Goal: Task Accomplishment & Management: Use online tool/utility

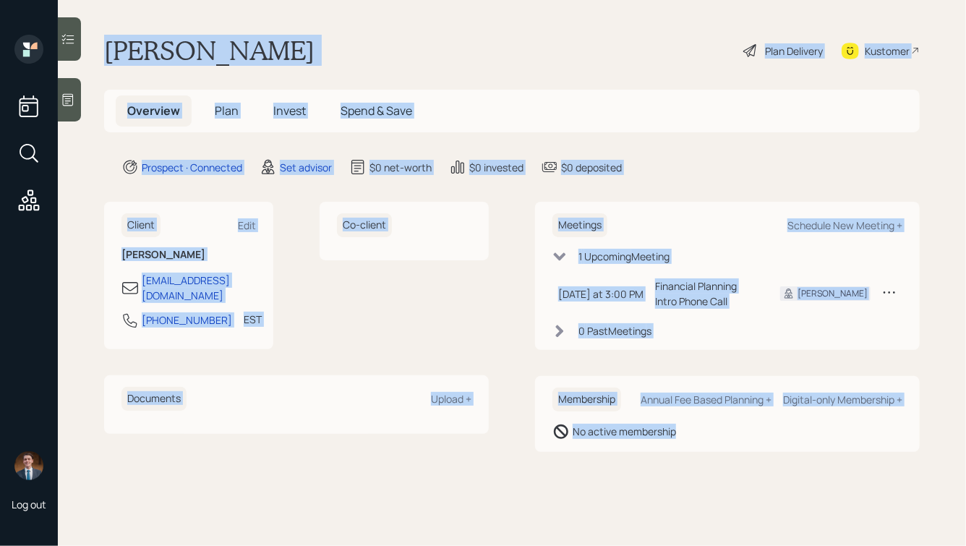
drag, startPoint x: 107, startPoint y: 47, endPoint x: 685, endPoint y: 466, distance: 713.8
click at [685, 466] on main "[PERSON_NAME] Plan Delivery Kustomer Overview Plan Invest Spend & Save Prospect…" at bounding box center [512, 273] width 909 height 546
drag, startPoint x: 723, startPoint y: 459, endPoint x: 304, endPoint y: 31, distance: 599.0
click at [304, 31] on main "[PERSON_NAME] Plan Delivery Kustomer Overview Plan Invest Spend & Save Prospect…" at bounding box center [512, 273] width 909 height 546
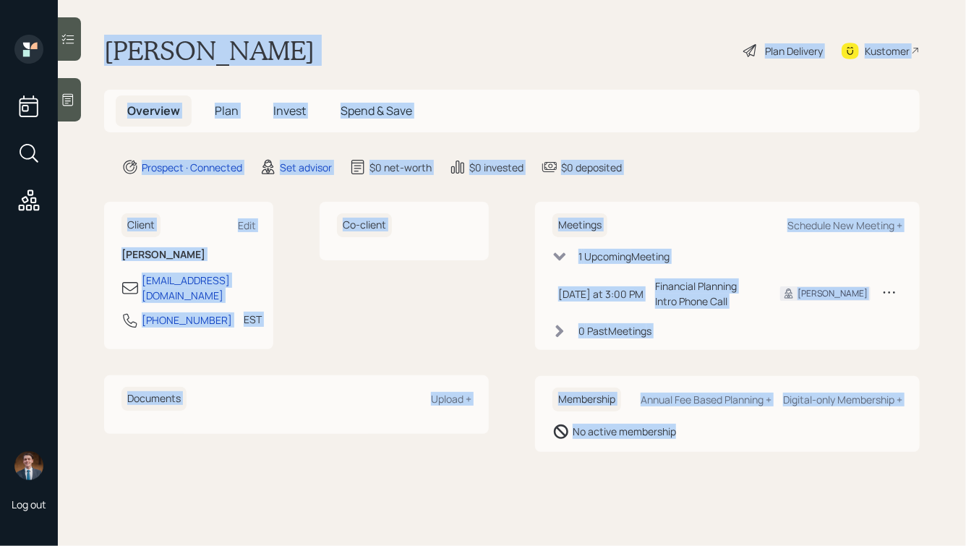
click at [304, 31] on main "[PERSON_NAME] Plan Delivery Kustomer Overview Plan Invest Spend & Save Prospect…" at bounding box center [512, 273] width 909 height 546
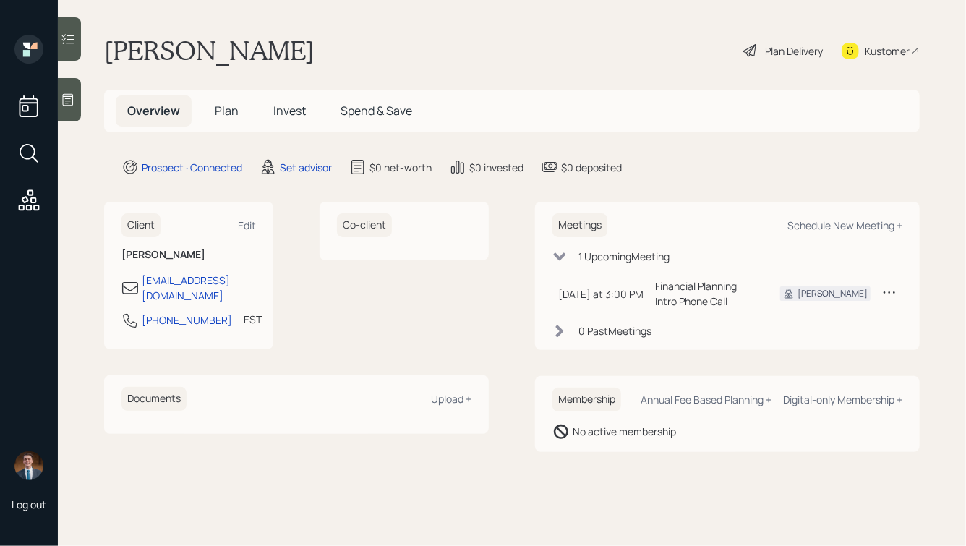
click at [72, 103] on icon at bounding box center [68, 100] width 14 height 14
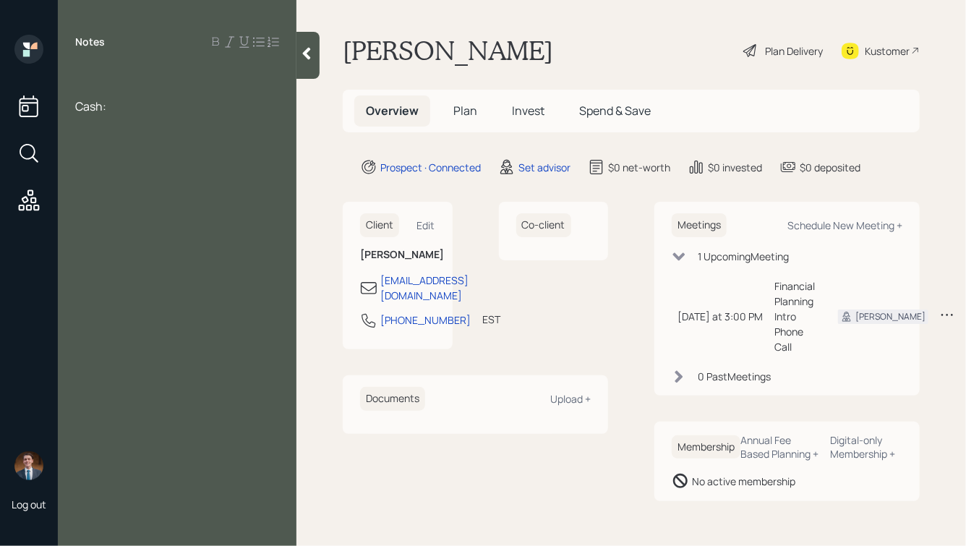
click at [105, 71] on div at bounding box center [177, 75] width 204 height 16
click at [84, 70] on div at bounding box center [177, 75] width 204 height 16
click at [119, 106] on div "Cash:" at bounding box center [177, 106] width 204 height 16
drag, startPoint x: 102, startPoint y: 105, endPoint x: 62, endPoint y: 105, distance: 39.8
click at [62, 105] on div "72 Cash: Gold:" at bounding box center [177, 99] width 239 height 64
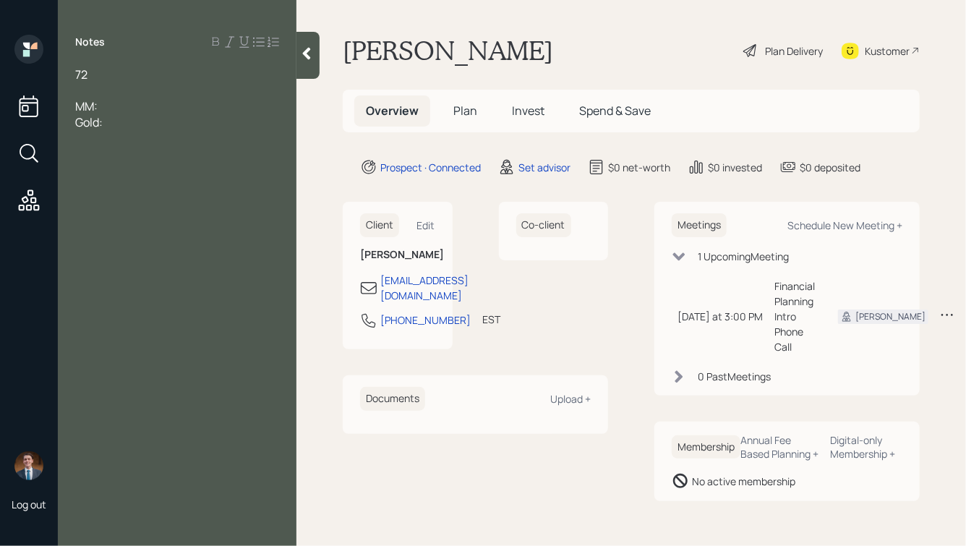
click at [116, 104] on div "MM:" at bounding box center [177, 106] width 204 height 16
click at [129, 119] on div "Gold:" at bounding box center [177, 122] width 204 height 16
click at [151, 124] on div "Gold: $160k" at bounding box center [177, 122] width 204 height 16
click at [142, 101] on div "MM: $" at bounding box center [177, 106] width 204 height 16
click at [109, 91] on div at bounding box center [177, 90] width 204 height 16
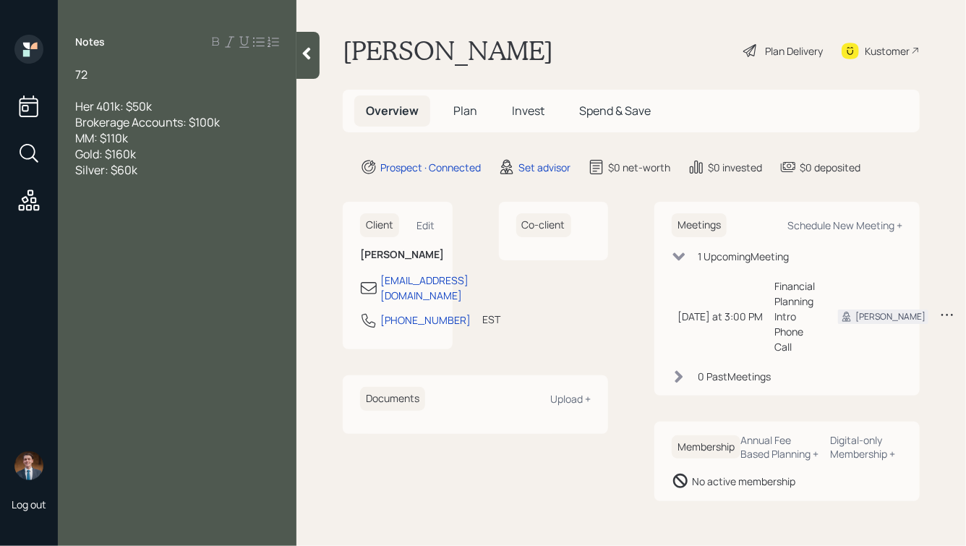
click at [124, 77] on div "72" at bounding box center [177, 75] width 204 height 16
click at [230, 122] on div "Brokerage Accounts: $100k" at bounding box center [177, 122] width 204 height 16
click at [100, 171] on span "Gold: $160k" at bounding box center [105, 170] width 61 height 16
click at [176, 170] on div "Gold Coins: $160k" at bounding box center [177, 170] width 204 height 16
click at [95, 73] on div "72" at bounding box center [177, 75] width 204 height 16
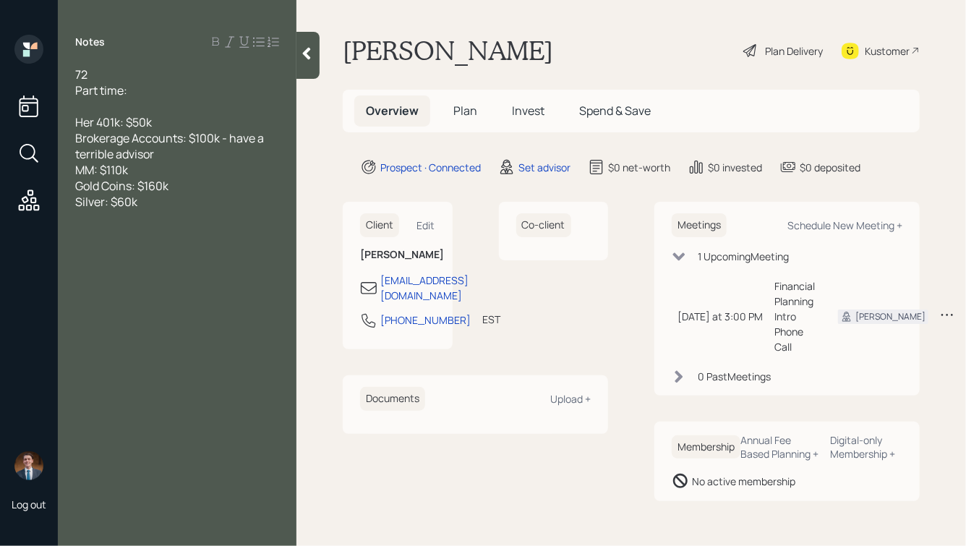
click at [109, 77] on div "72" at bounding box center [177, 75] width 204 height 16
click at [142, 90] on div "Part time:" at bounding box center [177, 90] width 204 height 16
click at [79, 91] on span "Part time:" at bounding box center [101, 90] width 52 height 16
click at [170, 95] on div "His part time:" at bounding box center [177, 90] width 204 height 16
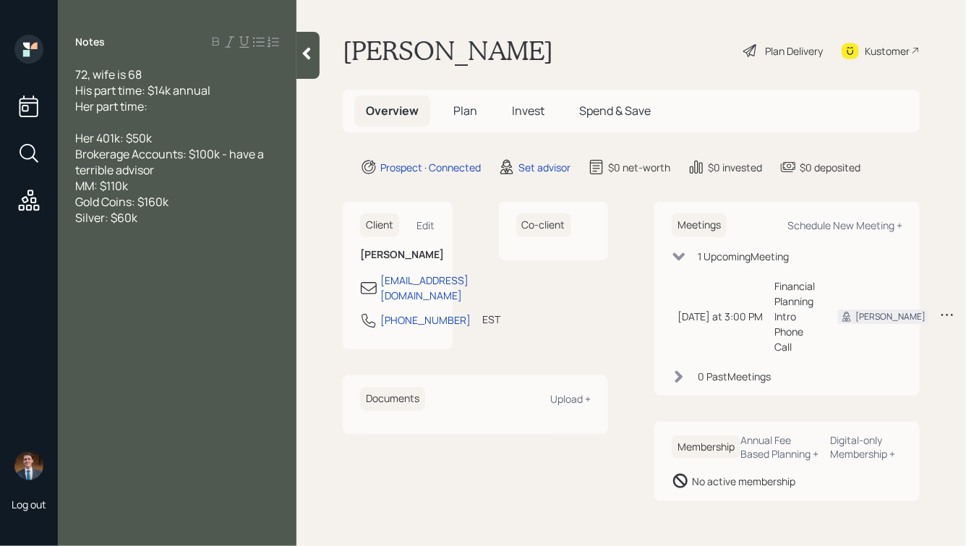
click at [159, 75] on div "72, wife is 68" at bounding box center [177, 75] width 204 height 16
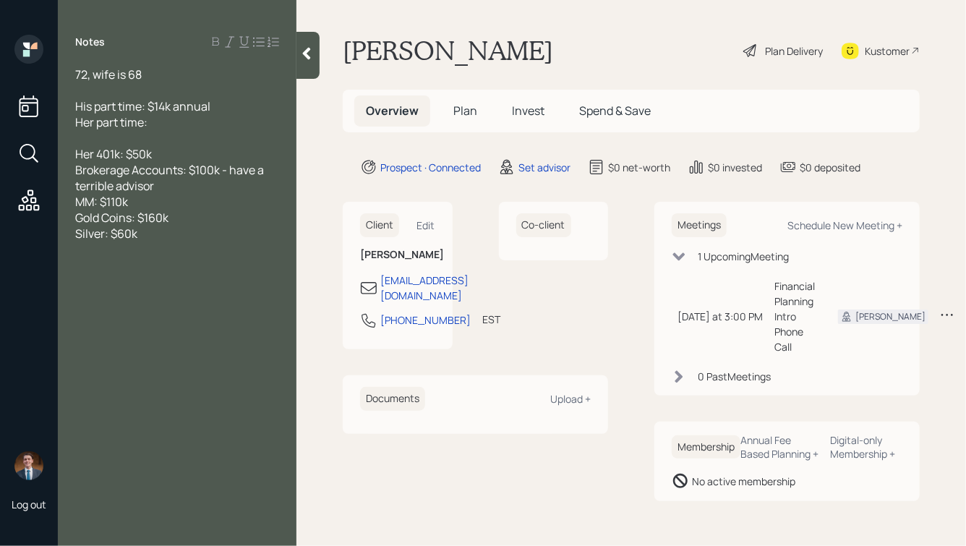
click at [169, 119] on div "Her part time:" at bounding box center [177, 122] width 204 height 16
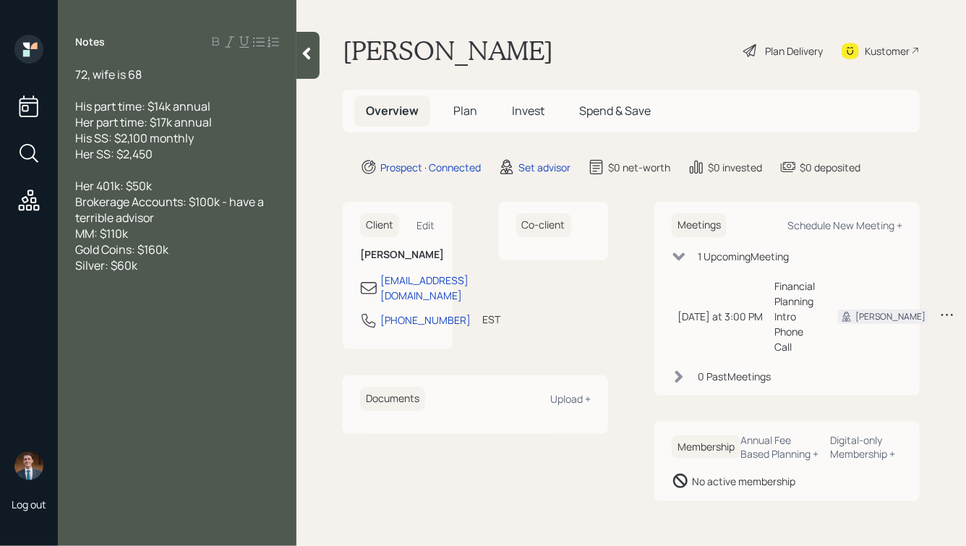
click at [174, 154] on div "Her SS: $2,450" at bounding box center [177, 154] width 204 height 16
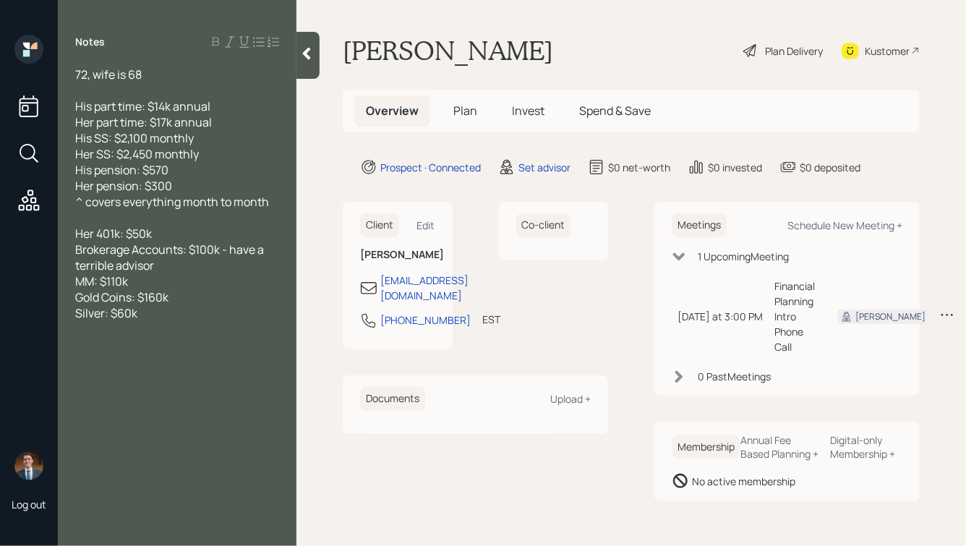
click at [192, 312] on div "Silver: $60k" at bounding box center [177, 313] width 204 height 16
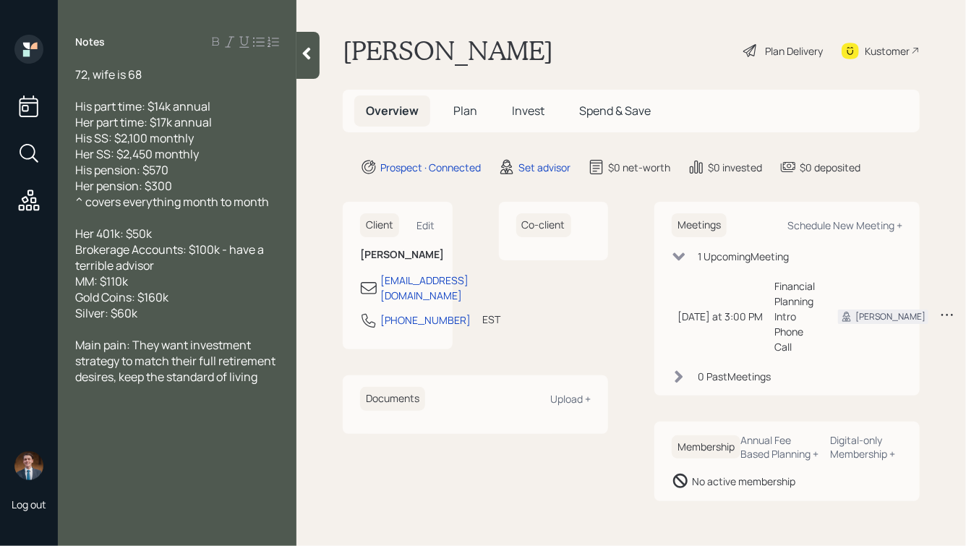
click at [207, 310] on div "Silver: $60k" at bounding box center [177, 313] width 204 height 16
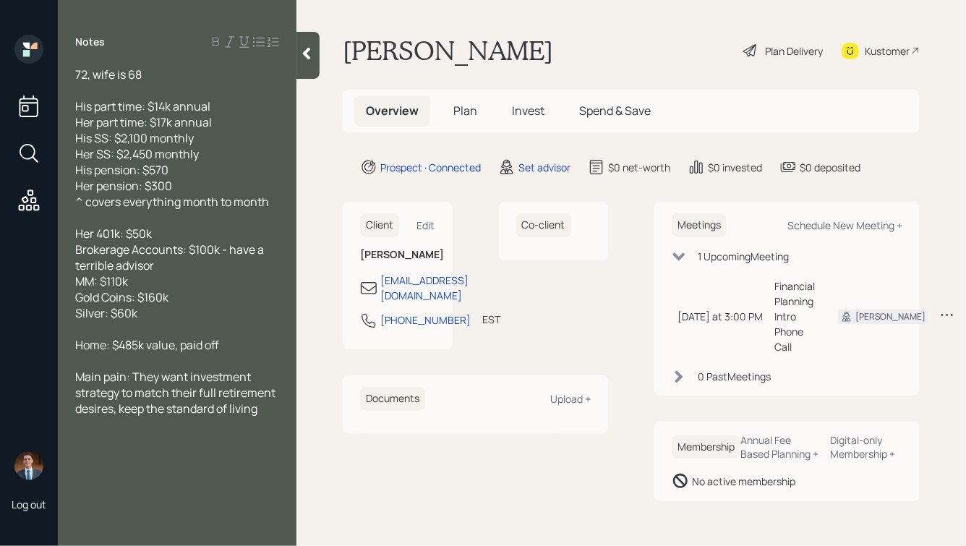
click at [309, 59] on icon at bounding box center [306, 53] width 14 height 14
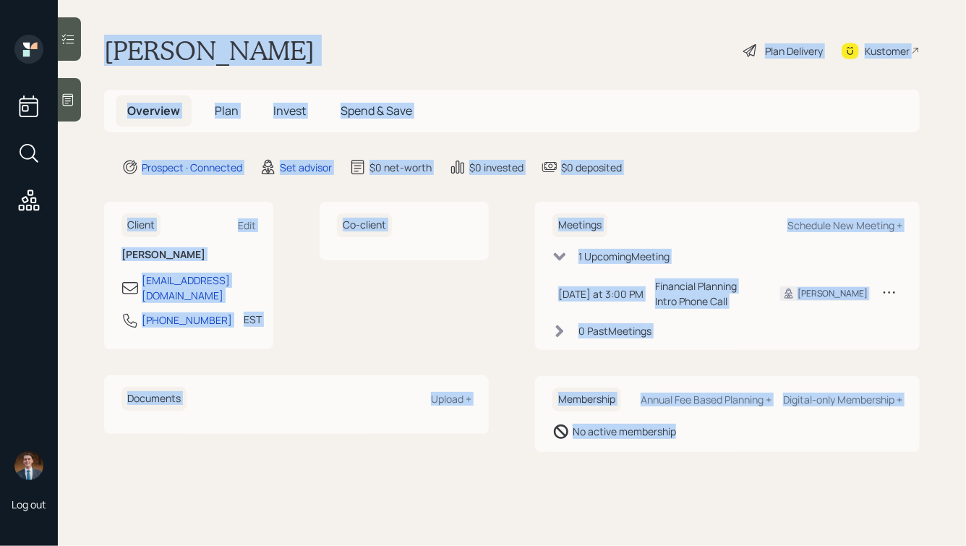
drag, startPoint x: 99, startPoint y: 42, endPoint x: 700, endPoint y: 464, distance: 734.1
click at [700, 464] on main "[PERSON_NAME] Plan Delivery Kustomer Overview Plan Invest Spend & Save Prospect…" at bounding box center [512, 273] width 909 height 546
drag, startPoint x: 772, startPoint y: 462, endPoint x: 330, endPoint y: -52, distance: 677.6
click at [330, 0] on html "Log out [PERSON_NAME] Plan Delivery Kustomer Overview Plan Invest Spend & Save …" at bounding box center [483, 273] width 966 height 546
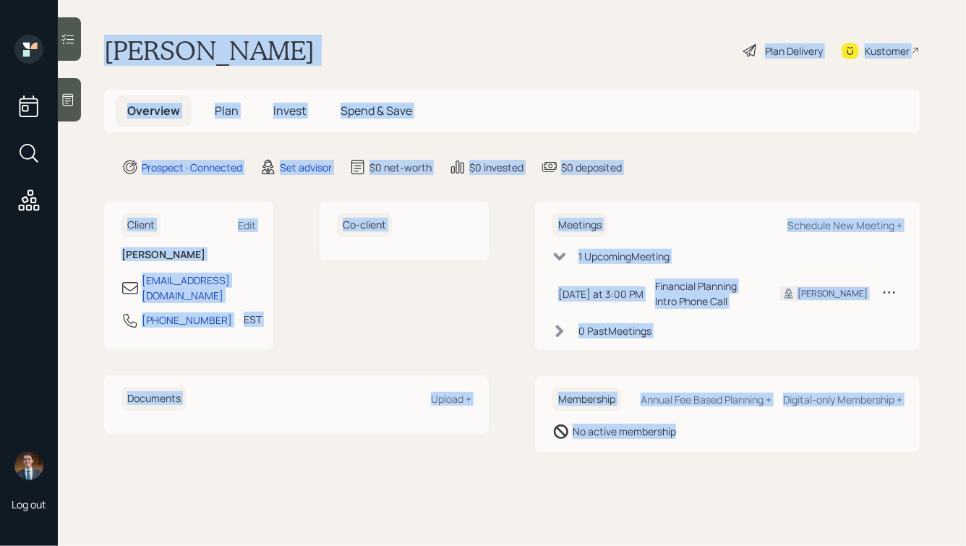
click at [252, 35] on div "[PERSON_NAME] Plan Delivery Kustomer" at bounding box center [512, 51] width 816 height 32
drag, startPoint x: 103, startPoint y: 43, endPoint x: 742, endPoint y: 451, distance: 758.1
click at [744, 451] on main "[PERSON_NAME] Plan Delivery Kustomer Overview Plan Invest Spend & Save Prospect…" at bounding box center [512, 273] width 909 height 546
click at [742, 451] on div "Membership Annual Fee Based Planning + Digital-only Membership + No active memb…" at bounding box center [727, 414] width 385 height 76
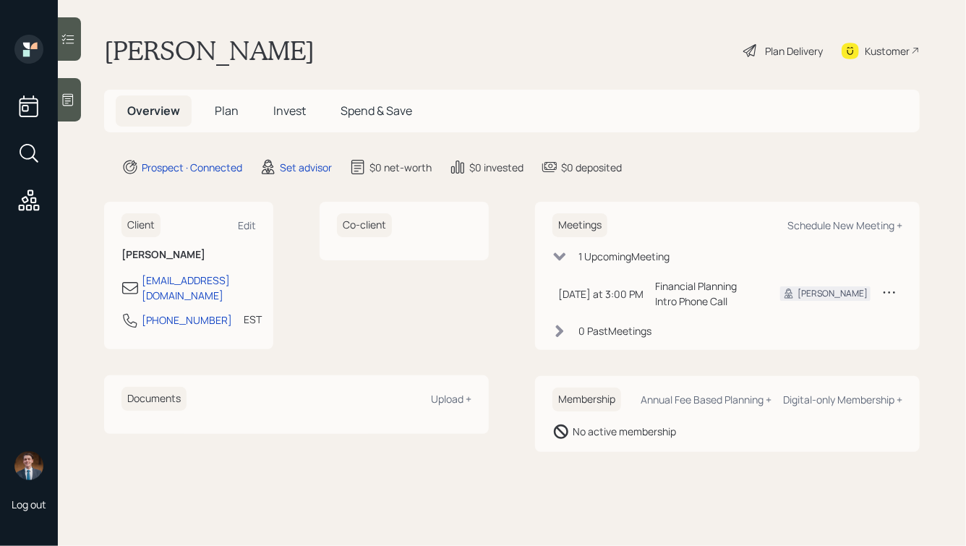
click at [829, 218] on div "Meetings Schedule New Meeting +" at bounding box center [728, 225] width 350 height 24
click at [63, 99] on icon at bounding box center [68, 100] width 11 height 12
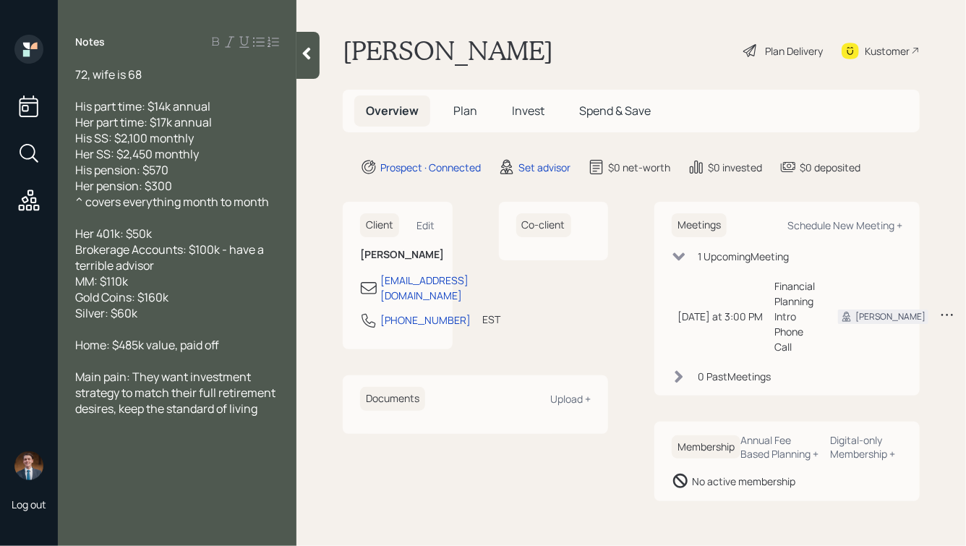
click at [303, 53] on icon at bounding box center [307, 54] width 8 height 12
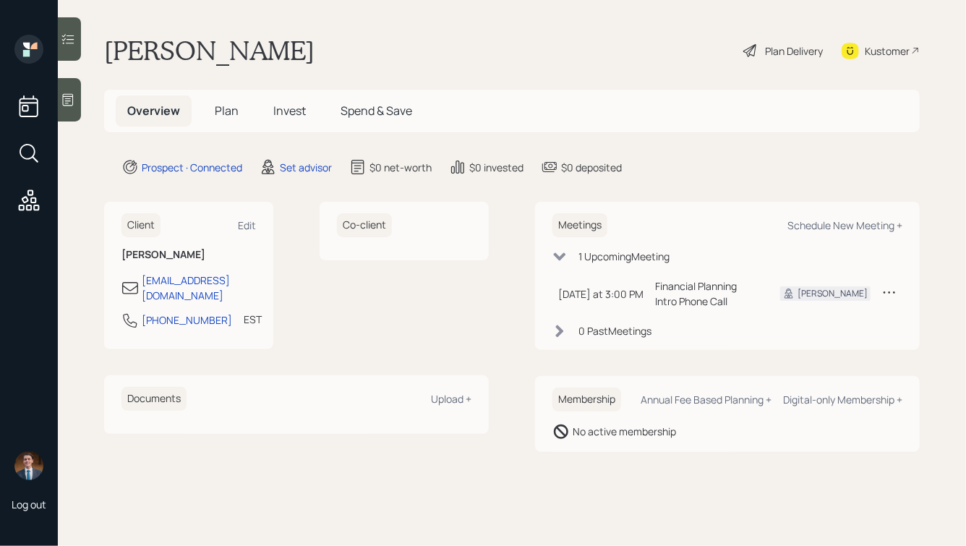
click at [835, 216] on div "Meetings Schedule New Meeting +" at bounding box center [728, 225] width 350 height 24
click at [819, 224] on div "Schedule New Meeting +" at bounding box center [845, 225] width 115 height 14
select select "round-[PERSON_NAME]"
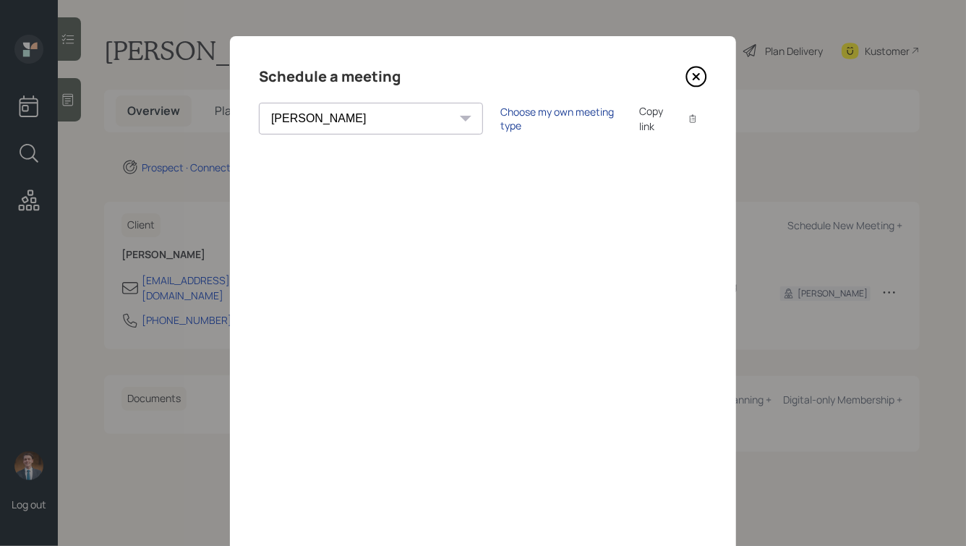
click at [501, 119] on div "Choose my own meeting type" at bounding box center [562, 118] width 122 height 27
click at [693, 82] on icon at bounding box center [697, 77] width 22 height 22
